Goal: Task Accomplishment & Management: Complete application form

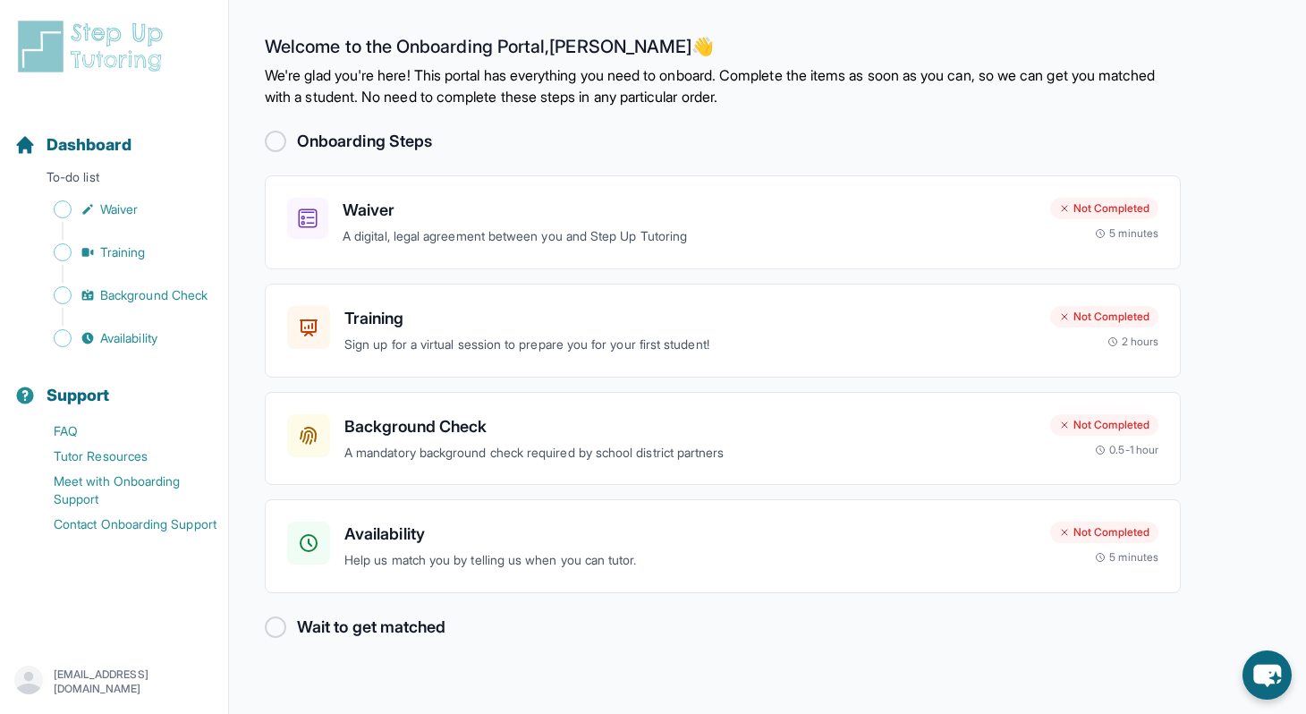
click at [418, 138] on h2 "Onboarding Steps" at bounding box center [364, 141] width 135 height 25
click at [444, 249] on div "Waiver A digital, legal agreement between you and Step Up Tutoring Not Complete…" at bounding box center [723, 222] width 916 height 94
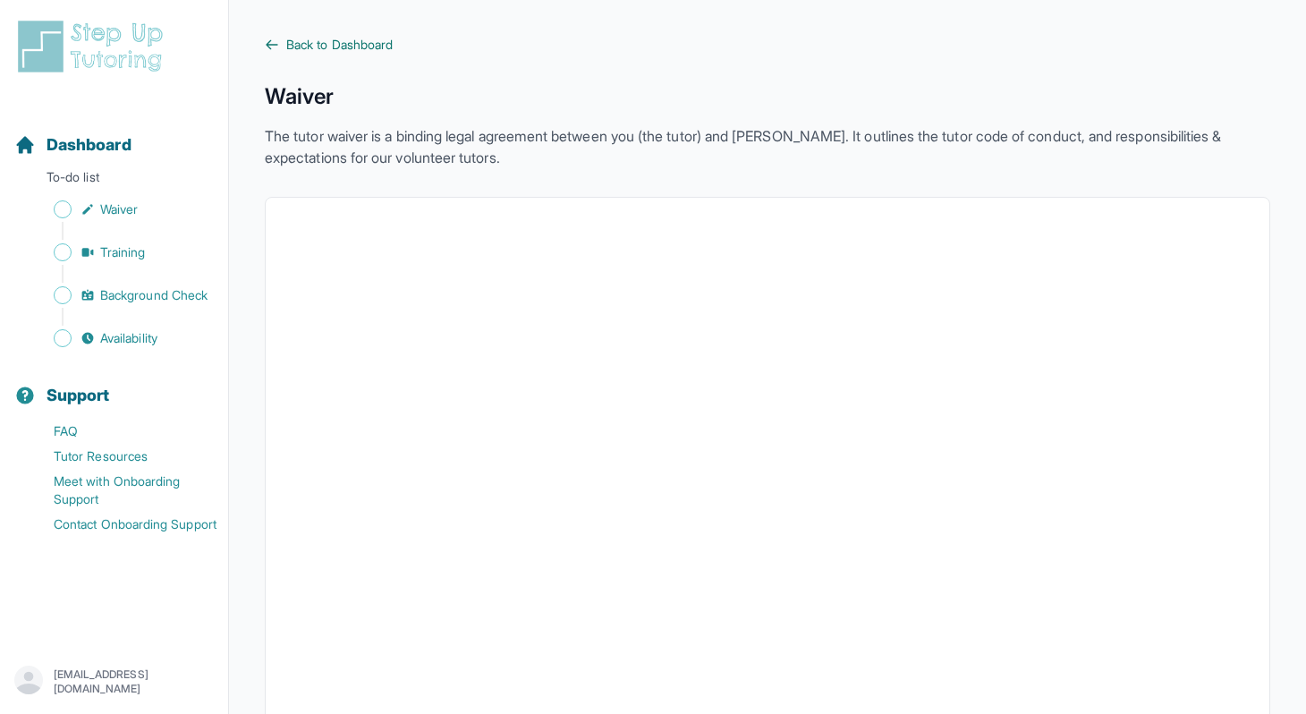
click at [348, 48] on span "Back to Dashboard" at bounding box center [339, 45] width 106 height 18
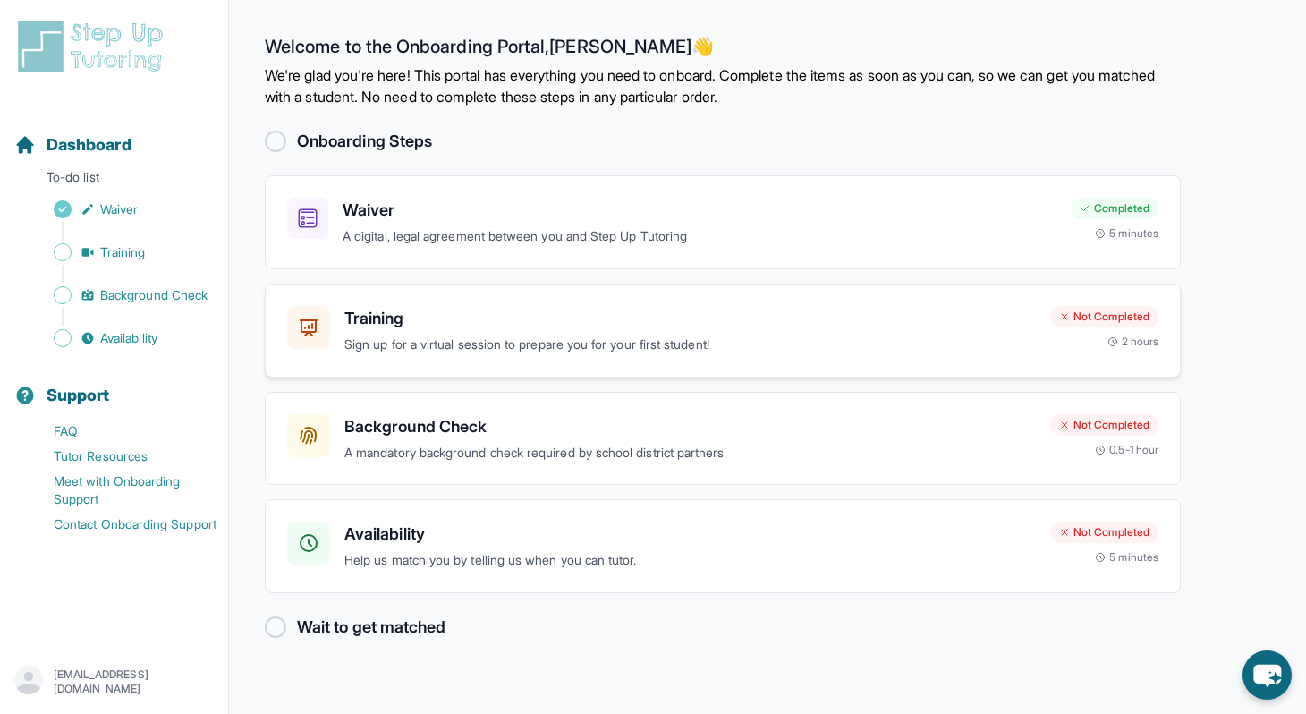
click at [581, 359] on div "Training Sign up for a virtual session to prepare you for your first student! N…" at bounding box center [723, 330] width 916 height 94
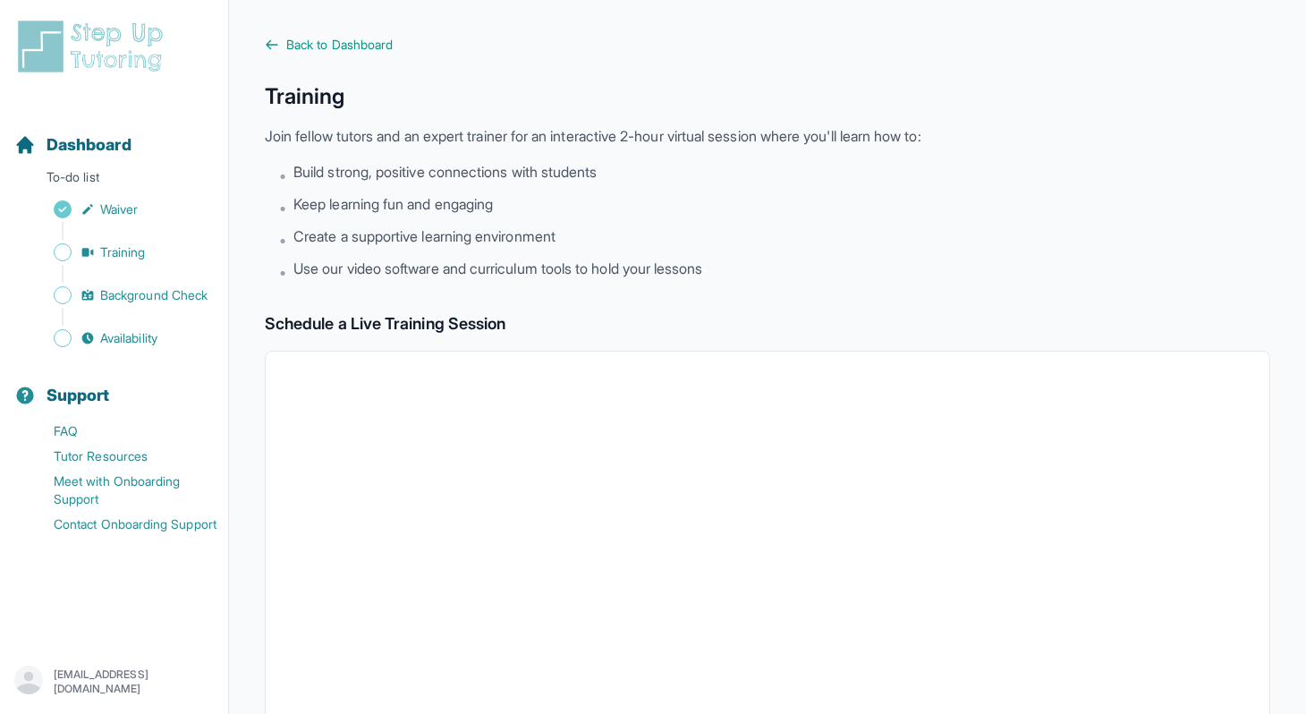
scroll to position [4, 0]
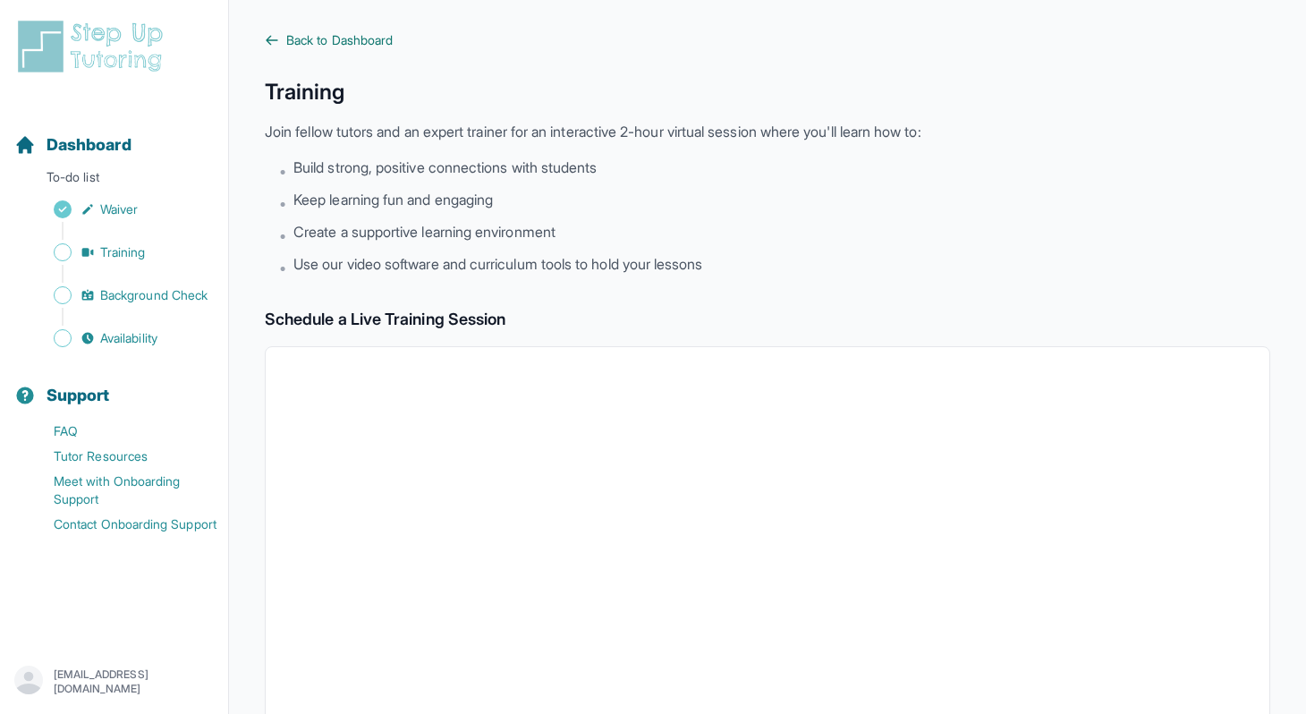
click at [351, 39] on span "Back to Dashboard" at bounding box center [339, 40] width 106 height 18
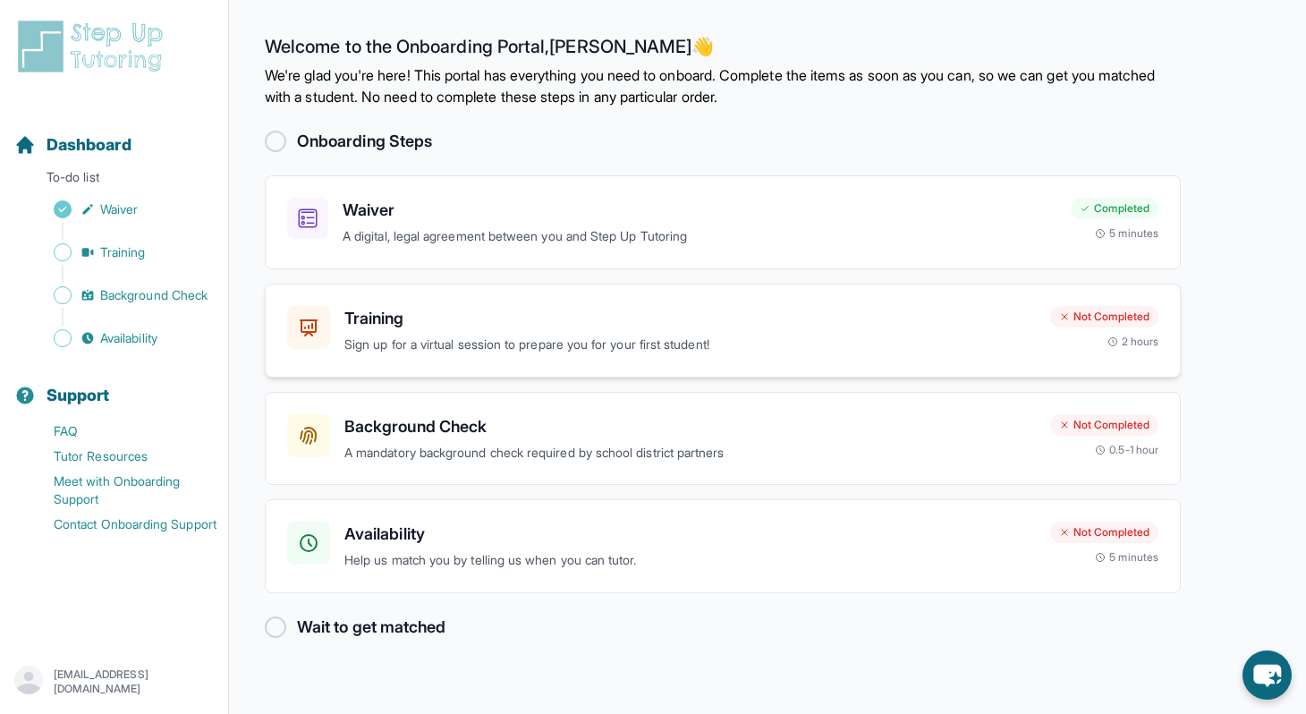
click at [448, 301] on div "Training Sign up for a virtual session to prepare you for your first student! N…" at bounding box center [723, 330] width 916 height 94
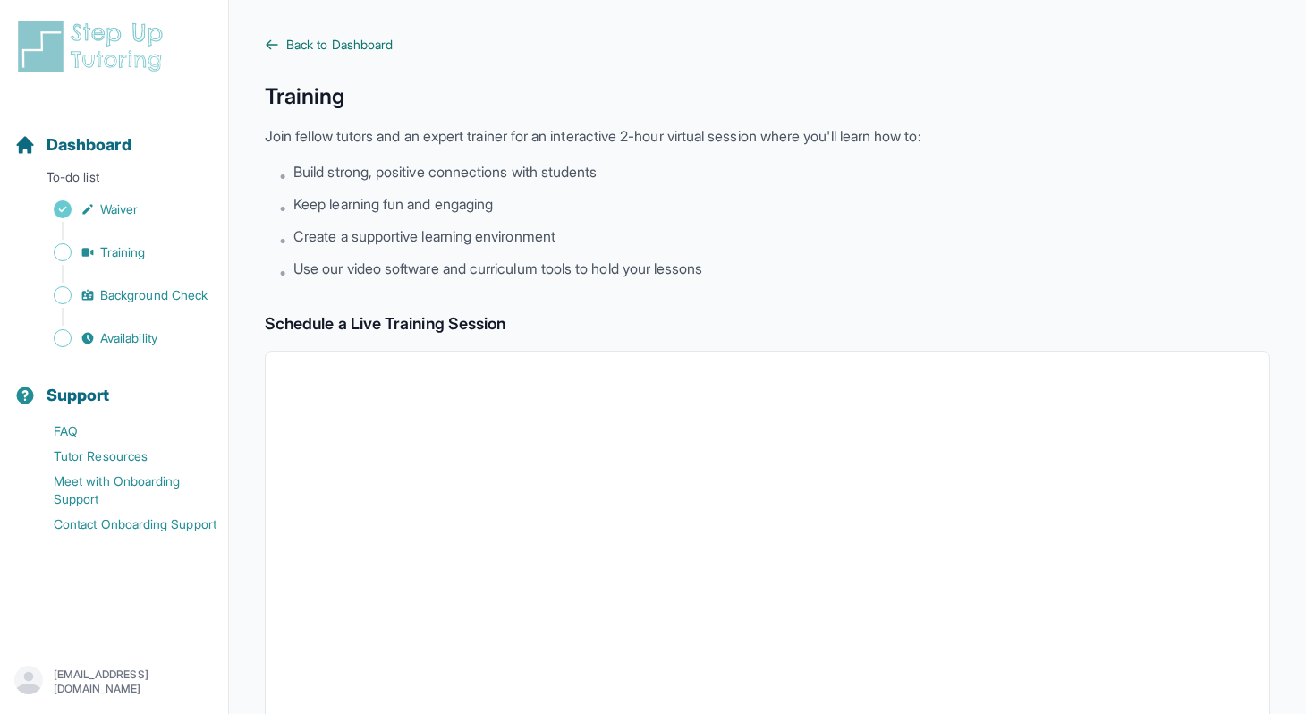
click at [309, 51] on span "Back to Dashboard" at bounding box center [339, 45] width 106 height 18
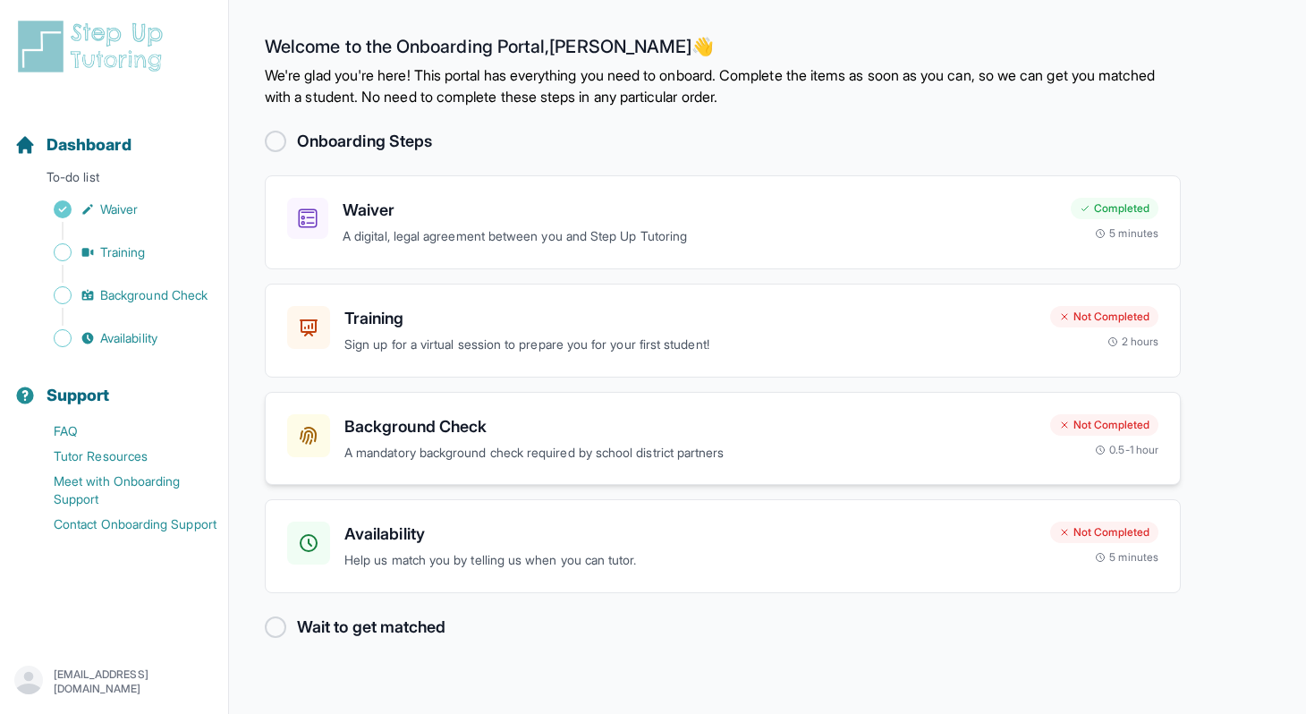
click at [483, 437] on h3 "Background Check" at bounding box center [689, 426] width 691 height 25
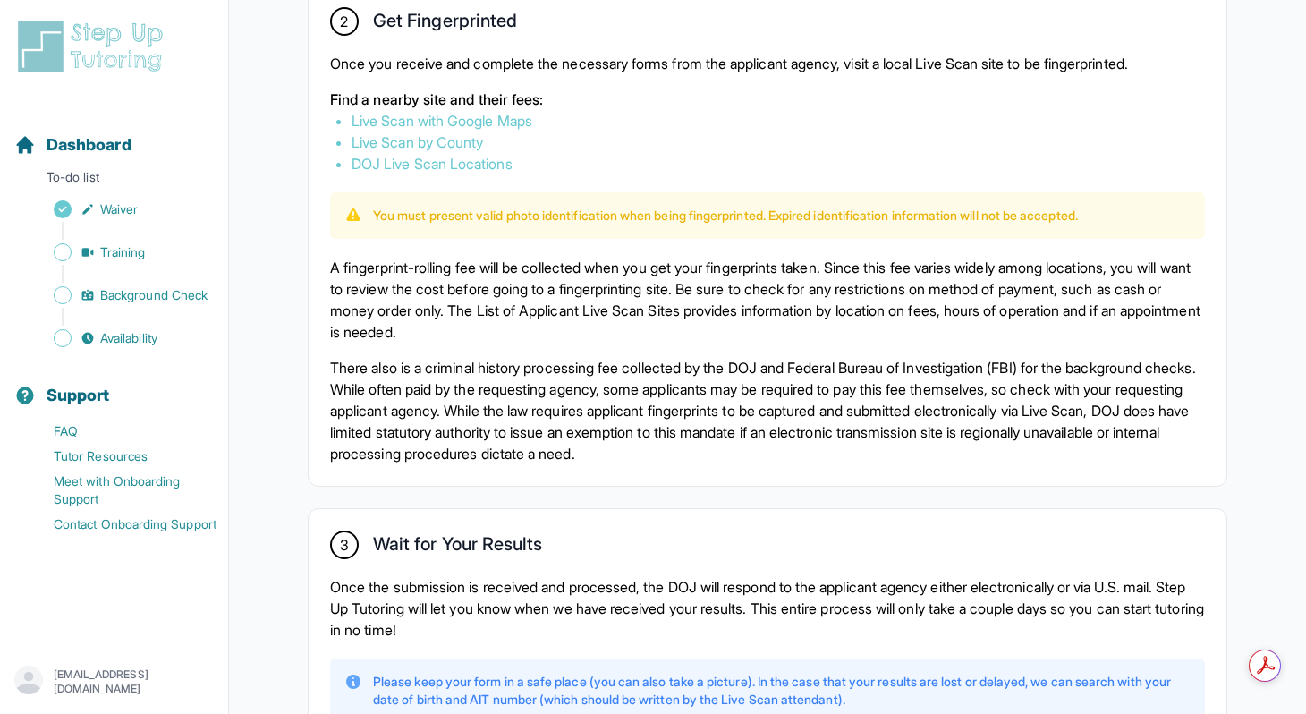
scroll to position [1040, 0]
